Goal: Book appointment/travel/reservation

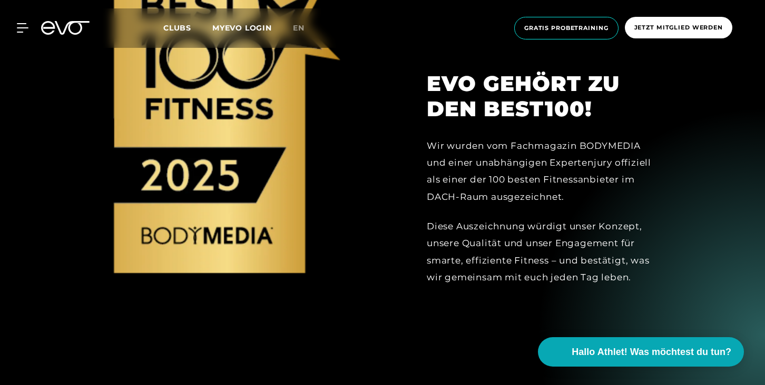
scroll to position [1226, 0]
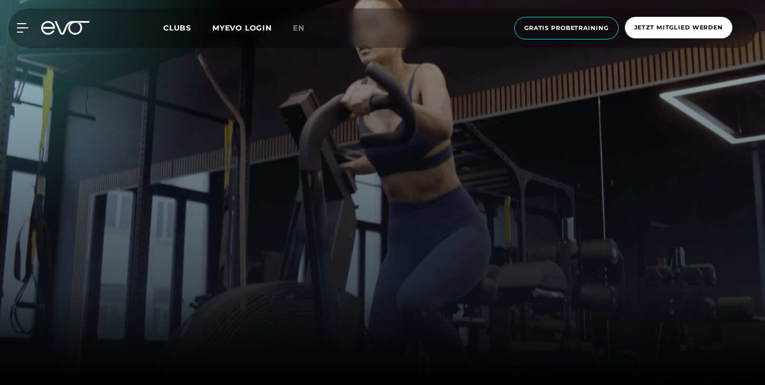
scroll to position [1226, 0]
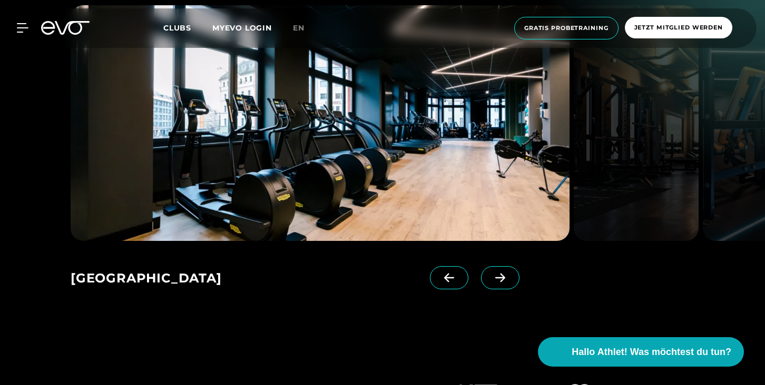
scroll to position [1615, 0]
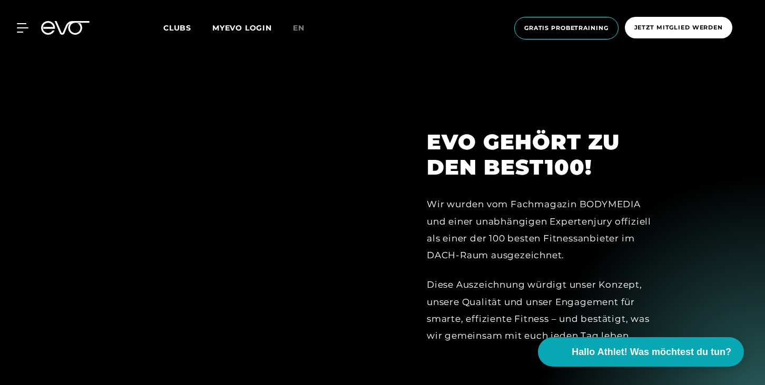
scroll to position [1101, 0]
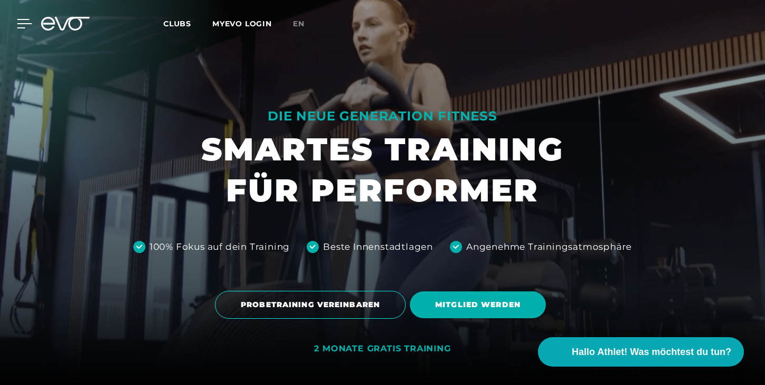
click at [21, 20] on icon at bounding box center [24, 23] width 15 height 9
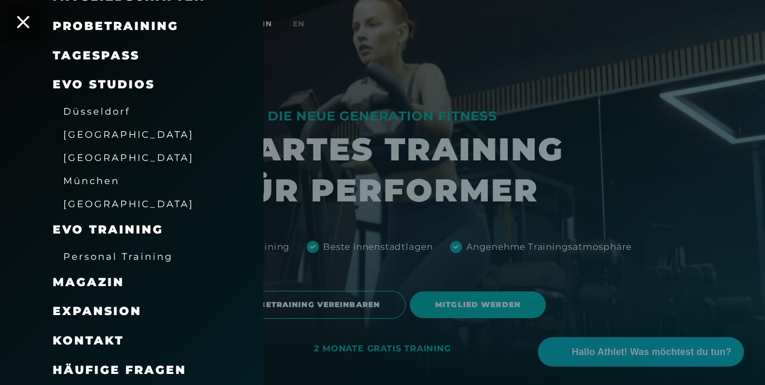
scroll to position [130, 0]
click at [92, 338] on span "Kontakt" at bounding box center [88, 341] width 71 height 14
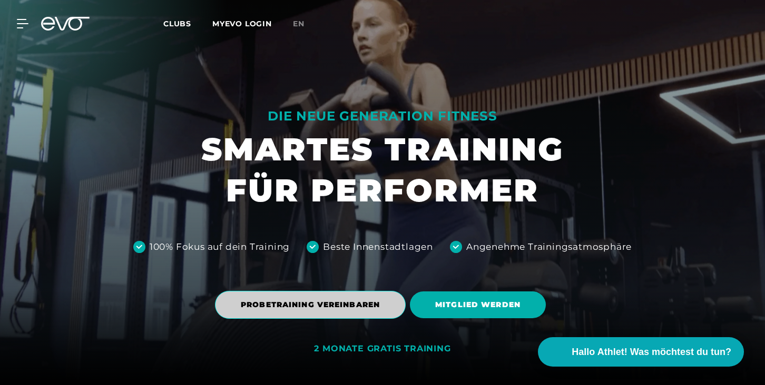
click at [322, 309] on span "PROBETRAINING VEREINBAREN" at bounding box center [310, 305] width 139 height 11
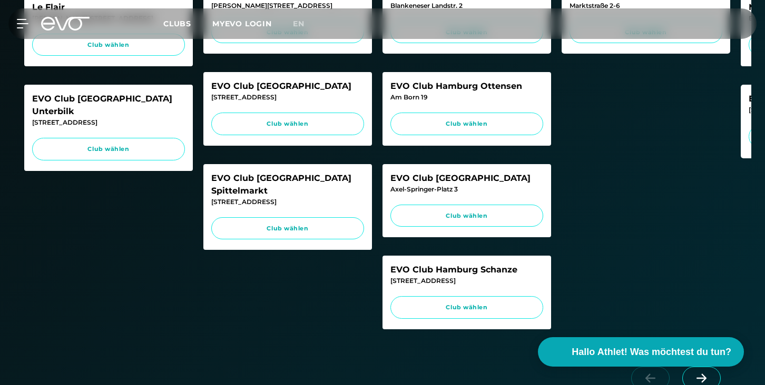
scroll to position [449, 0]
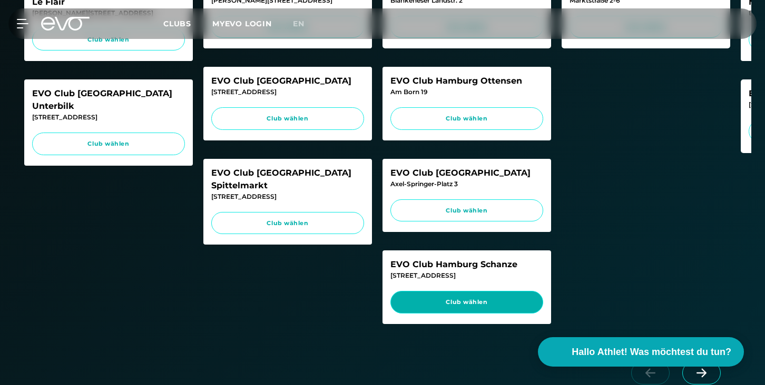
click at [488, 307] on span "Club wählen" at bounding box center [466, 302] width 133 height 9
